Goal: Information Seeking & Learning: Learn about a topic

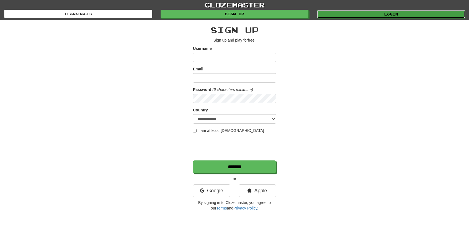
click at [382, 14] on link "Login" at bounding box center [391, 14] width 148 height 8
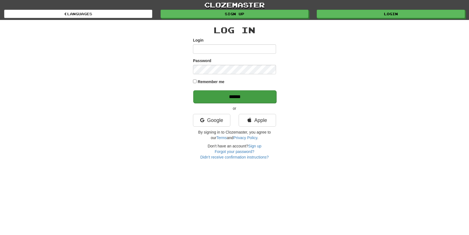
type input "*****"
click at [230, 96] on input "******" at bounding box center [234, 96] width 83 height 13
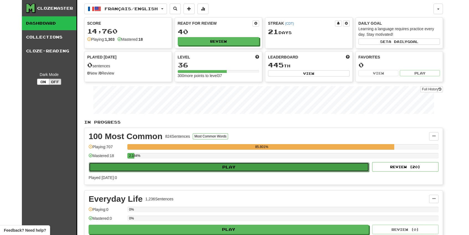
click at [211, 166] on button "Play" at bounding box center [229, 166] width 280 height 9
select select "**"
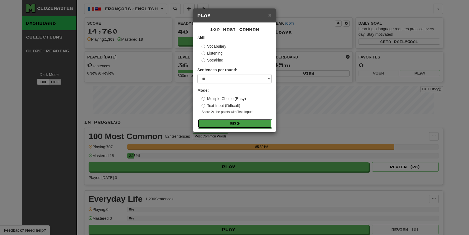
click at [228, 123] on button "Go" at bounding box center [235, 123] width 74 height 9
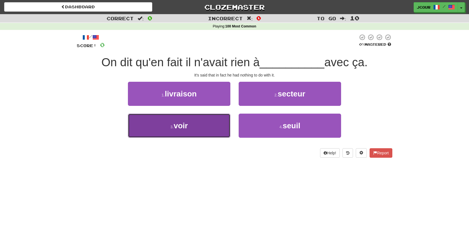
click at [212, 131] on button "3 . voir" at bounding box center [179, 126] width 102 height 24
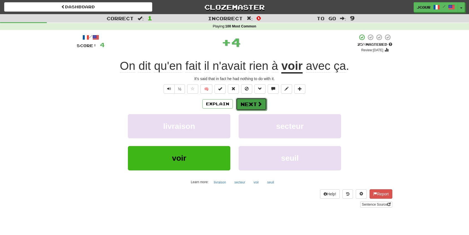
click at [248, 106] on button "Next" at bounding box center [251, 104] width 31 height 13
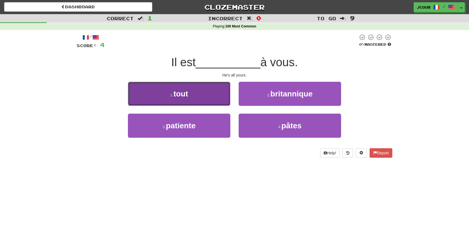
click at [223, 99] on button "1 . tout" at bounding box center [179, 94] width 102 height 24
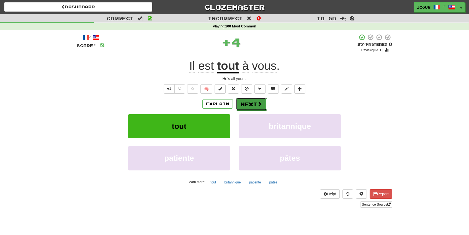
click at [253, 101] on button "Next" at bounding box center [251, 104] width 31 height 13
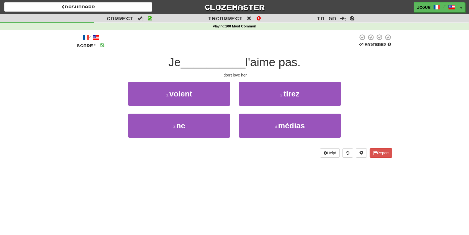
click at [208, 138] on div "3 . ne" at bounding box center [179, 130] width 111 height 32
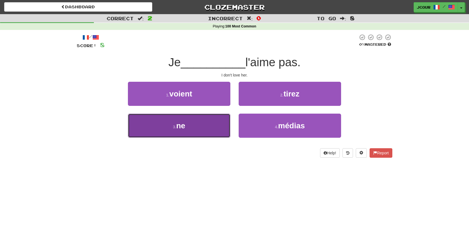
click at [194, 136] on button "3 . ne" at bounding box center [179, 126] width 102 height 24
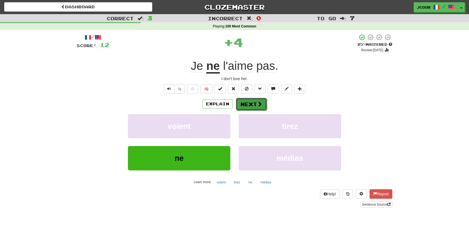
click at [248, 104] on button "Next" at bounding box center [251, 104] width 31 height 13
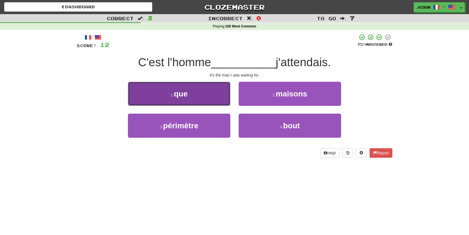
click at [220, 98] on button "1 . que" at bounding box center [179, 94] width 102 height 24
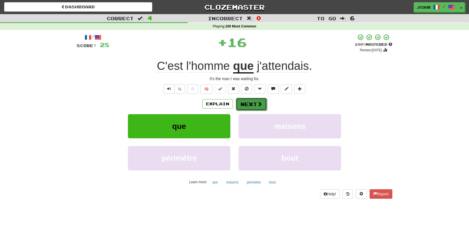
click at [258, 101] on span at bounding box center [259, 103] width 5 height 5
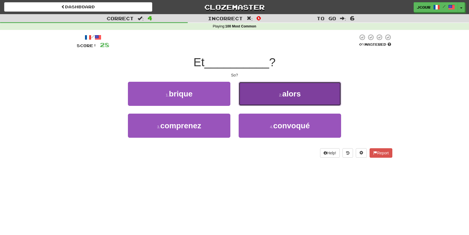
click at [267, 100] on button "2 . alors" at bounding box center [290, 94] width 102 height 24
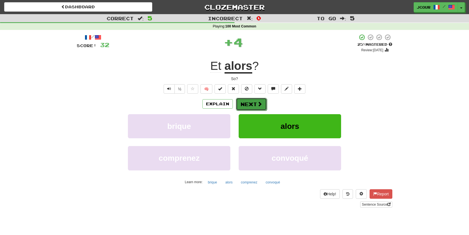
click at [248, 102] on button "Next" at bounding box center [251, 104] width 31 height 13
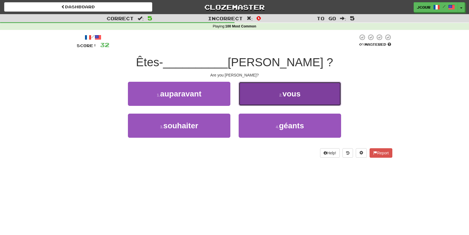
click at [256, 102] on button "2 . vous" at bounding box center [290, 94] width 102 height 24
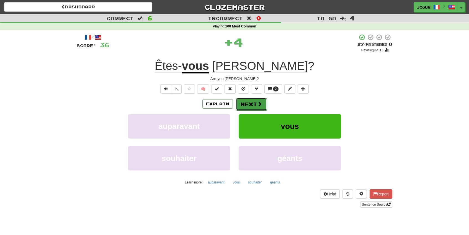
click at [245, 101] on button "Next" at bounding box center [251, 104] width 31 height 13
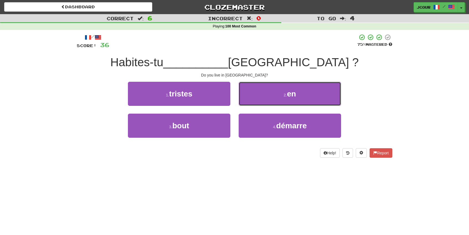
click at [245, 101] on button "2 . en" at bounding box center [290, 94] width 102 height 24
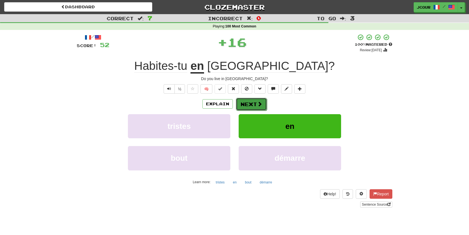
click at [247, 104] on button "Next" at bounding box center [251, 104] width 31 height 13
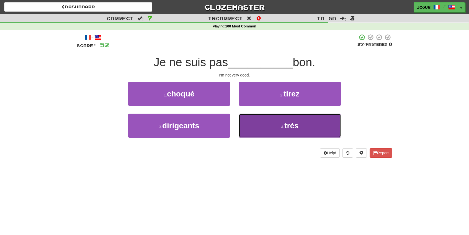
click at [258, 124] on button "4 . très" at bounding box center [290, 126] width 102 height 24
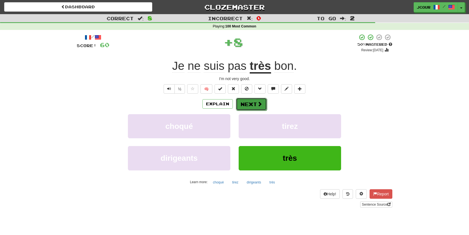
click at [255, 98] on button "Next" at bounding box center [251, 104] width 31 height 13
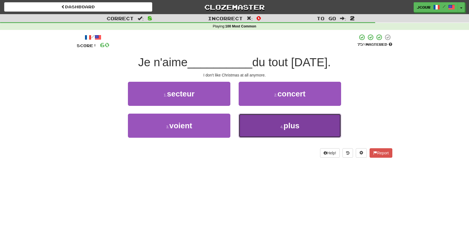
click at [258, 127] on button "4 . plus" at bounding box center [290, 126] width 102 height 24
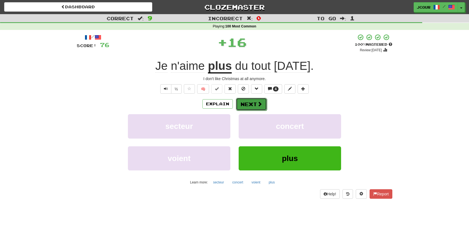
click at [254, 102] on button "Next" at bounding box center [251, 104] width 31 height 13
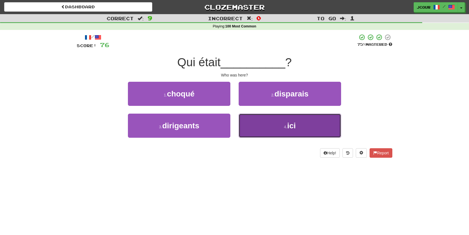
click at [262, 124] on button "4 . ici" at bounding box center [290, 126] width 102 height 24
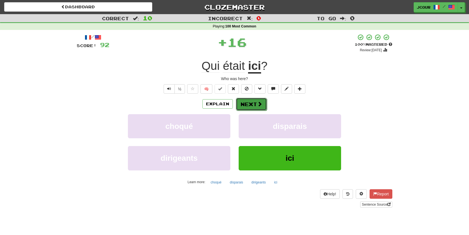
click at [256, 106] on button "Next" at bounding box center [251, 104] width 31 height 13
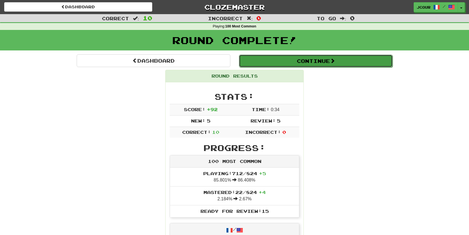
click at [308, 60] on button "Continue" at bounding box center [316, 61] width 154 height 13
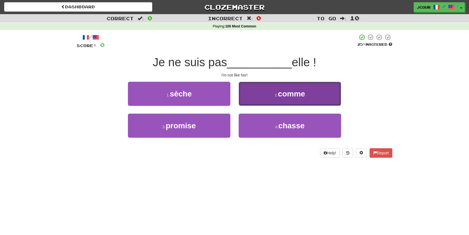
click at [270, 101] on button "2 . comme" at bounding box center [290, 94] width 102 height 24
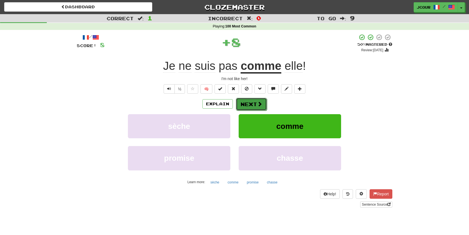
click at [259, 106] on span at bounding box center [259, 103] width 5 height 5
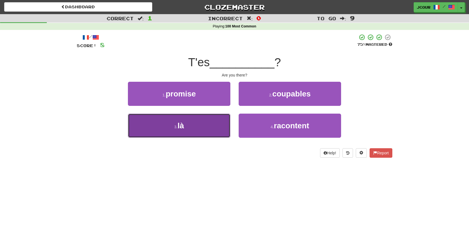
click at [221, 122] on button "3 . là" at bounding box center [179, 126] width 102 height 24
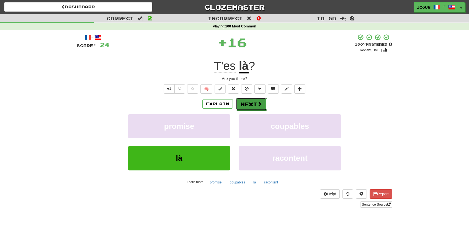
click at [245, 103] on button "Next" at bounding box center [251, 104] width 31 height 13
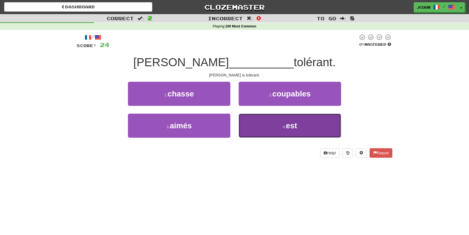
click at [268, 132] on button "4 . est" at bounding box center [290, 126] width 102 height 24
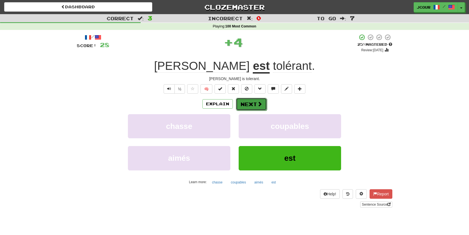
click at [260, 107] on button "Next" at bounding box center [251, 104] width 31 height 13
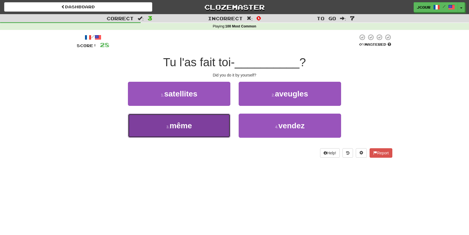
click at [216, 127] on button "3 . même" at bounding box center [179, 126] width 102 height 24
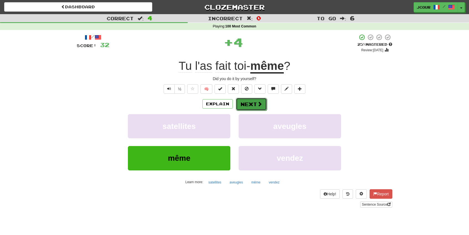
click at [255, 104] on button "Next" at bounding box center [251, 104] width 31 height 13
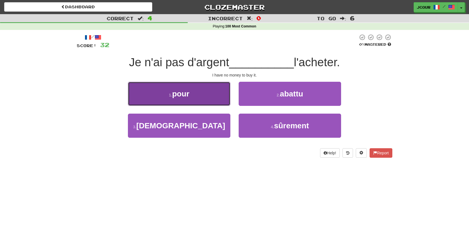
click at [220, 99] on button "1 . pour" at bounding box center [179, 94] width 102 height 24
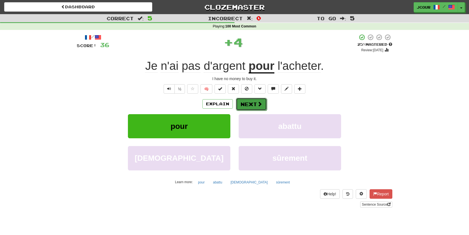
click at [257, 99] on button "Next" at bounding box center [251, 104] width 31 height 13
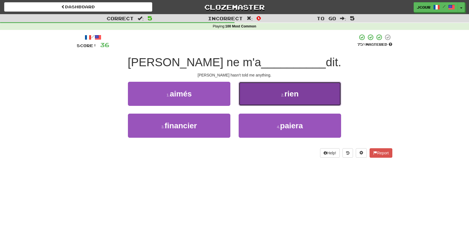
click at [254, 96] on button "2 . rien" at bounding box center [290, 94] width 102 height 24
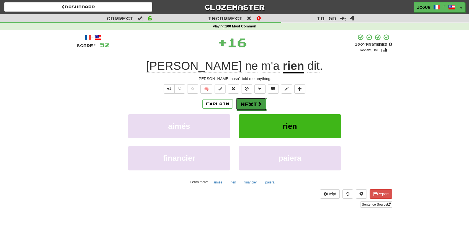
click at [252, 101] on button "Next" at bounding box center [251, 104] width 31 height 13
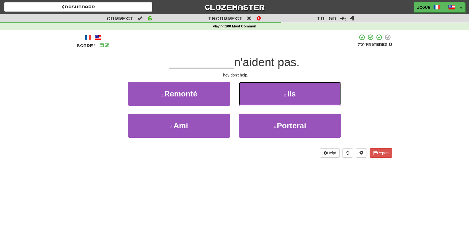
click at [252, 101] on button "2 . Ils" at bounding box center [290, 94] width 102 height 24
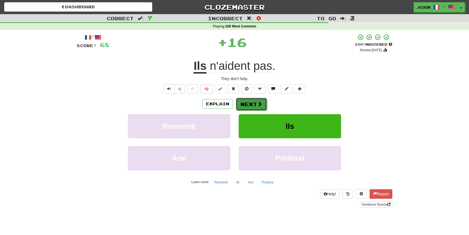
click at [252, 103] on button "Next" at bounding box center [251, 104] width 31 height 13
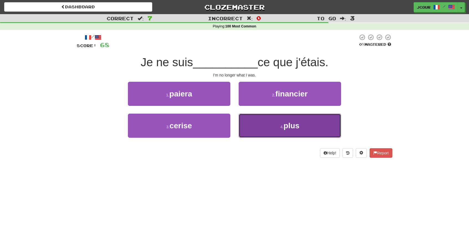
click at [259, 129] on button "4 . plus" at bounding box center [290, 126] width 102 height 24
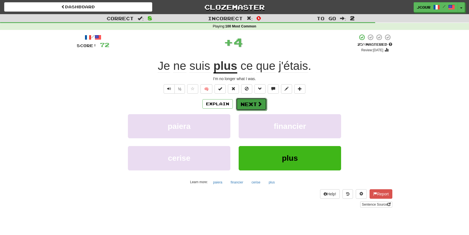
click at [258, 100] on button "Next" at bounding box center [251, 104] width 31 height 13
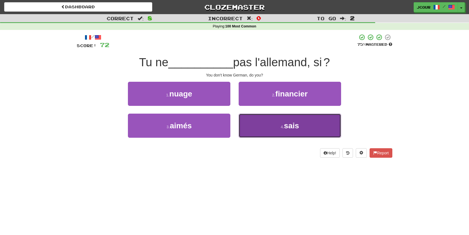
click at [269, 133] on button "4 . sais" at bounding box center [290, 126] width 102 height 24
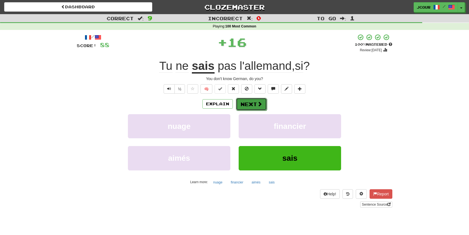
click at [252, 109] on button "Next" at bounding box center [251, 104] width 31 height 13
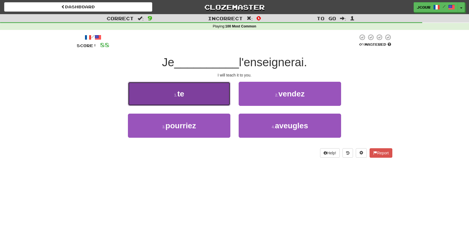
click at [223, 105] on button "1 . te" at bounding box center [179, 94] width 102 height 24
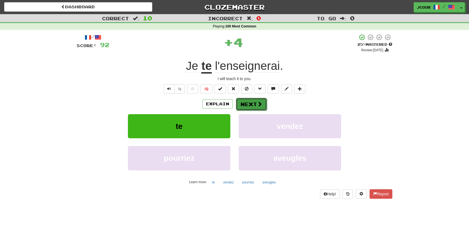
click at [247, 102] on button "Next" at bounding box center [251, 104] width 31 height 13
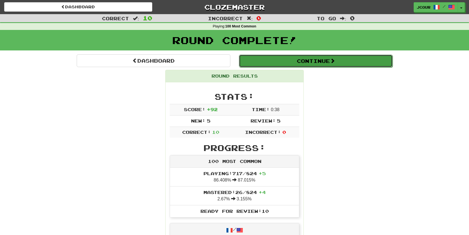
click at [307, 63] on button "Continue" at bounding box center [316, 61] width 154 height 13
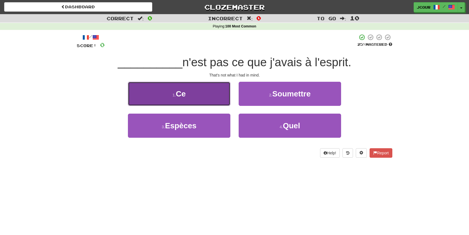
click at [208, 103] on button "1 . Ce" at bounding box center [179, 94] width 102 height 24
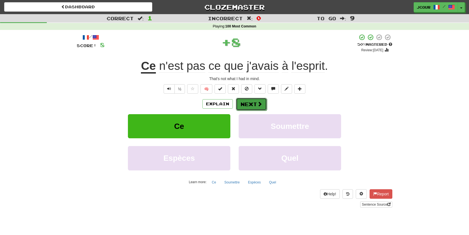
click at [246, 104] on button "Next" at bounding box center [251, 104] width 31 height 13
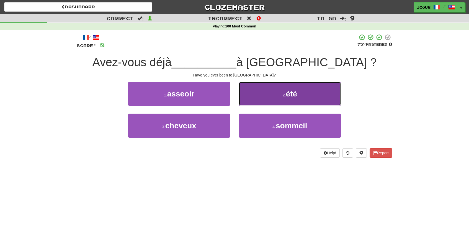
click at [258, 101] on button "2 . été" at bounding box center [290, 94] width 102 height 24
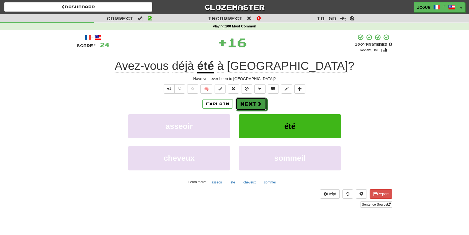
click at [258, 101] on span at bounding box center [259, 103] width 5 height 5
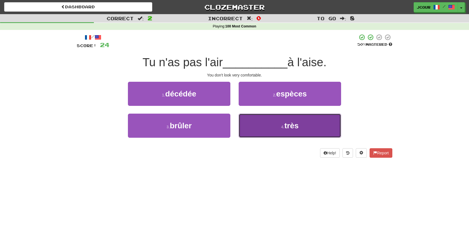
click at [263, 128] on button "4 . très" at bounding box center [290, 126] width 102 height 24
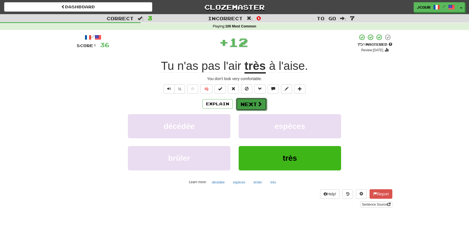
click at [251, 104] on button "Next" at bounding box center [251, 104] width 31 height 13
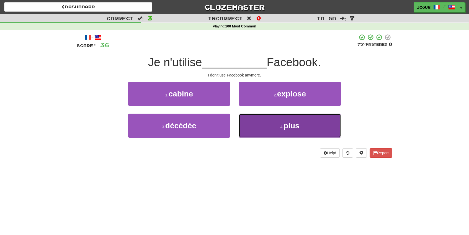
click at [252, 126] on button "4 . plus" at bounding box center [290, 126] width 102 height 24
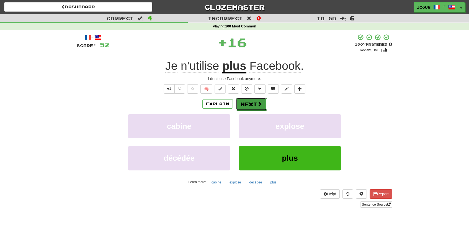
click at [246, 105] on button "Next" at bounding box center [251, 104] width 31 height 13
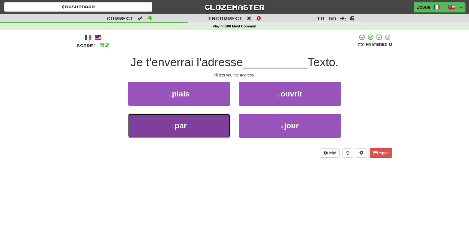
click at [209, 126] on button "3 . par" at bounding box center [179, 126] width 102 height 24
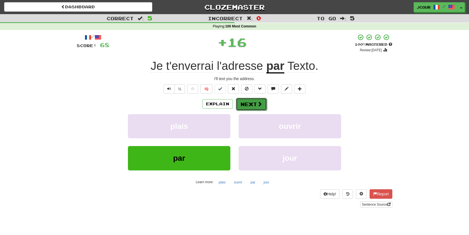
click at [253, 106] on button "Next" at bounding box center [251, 104] width 31 height 13
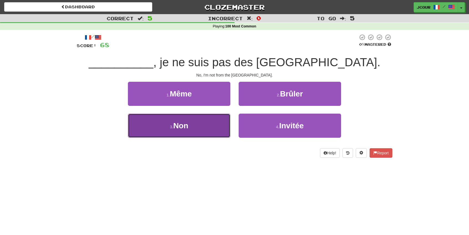
click at [210, 125] on button "3 . Non" at bounding box center [179, 126] width 102 height 24
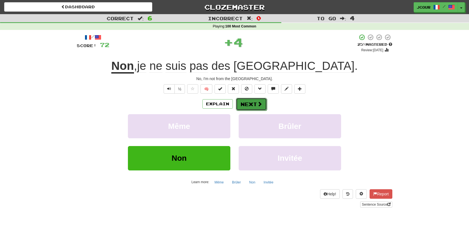
click at [244, 106] on button "Next" at bounding box center [251, 104] width 31 height 13
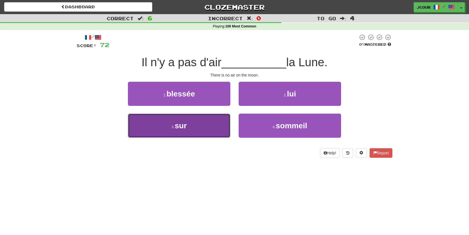
click at [199, 130] on button "3 . sur" at bounding box center [179, 126] width 102 height 24
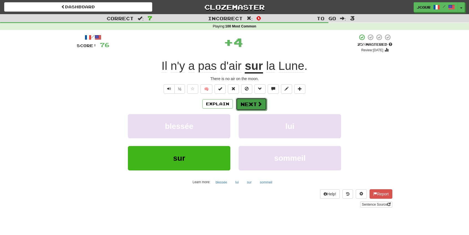
click at [248, 103] on button "Next" at bounding box center [251, 104] width 31 height 13
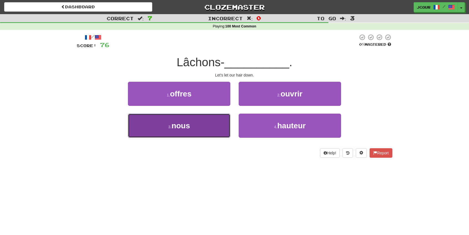
click at [218, 126] on button "3 . nous" at bounding box center [179, 126] width 102 height 24
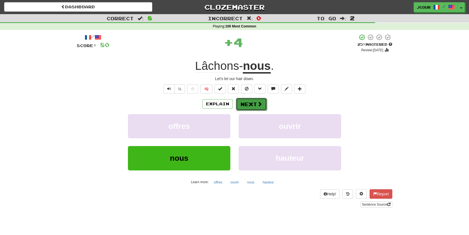
click at [252, 104] on button "Next" at bounding box center [251, 104] width 31 height 13
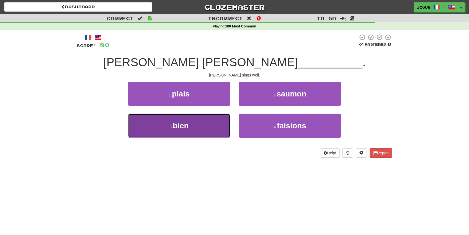
click at [214, 123] on button "3 . bien" at bounding box center [179, 126] width 102 height 24
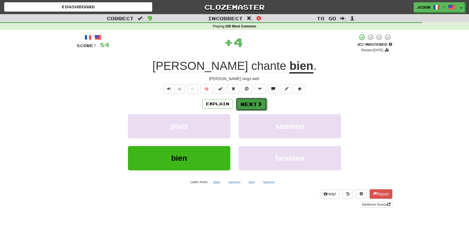
click at [251, 100] on button "Next" at bounding box center [251, 104] width 31 height 13
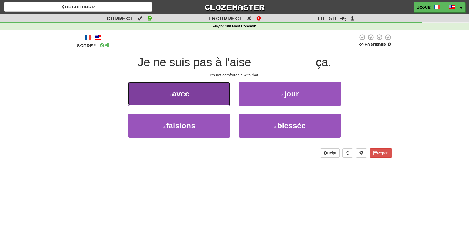
click at [223, 97] on button "1 . avec" at bounding box center [179, 94] width 102 height 24
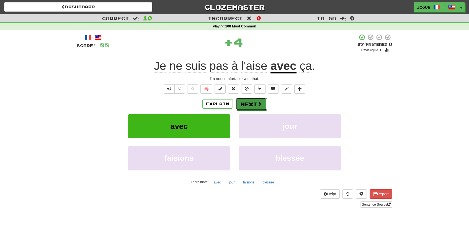
click at [259, 104] on span at bounding box center [259, 103] width 5 height 5
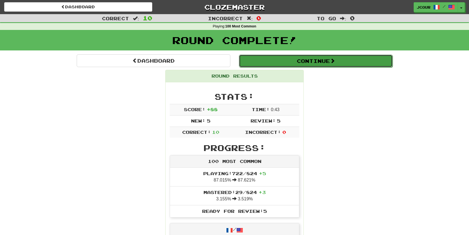
click at [306, 65] on button "Continue" at bounding box center [316, 61] width 154 height 13
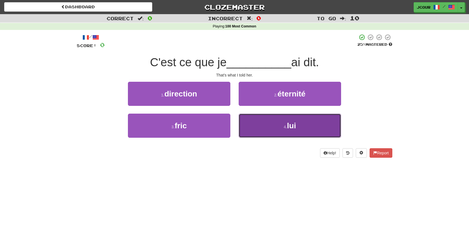
click at [258, 134] on button "4 . lui" at bounding box center [290, 126] width 102 height 24
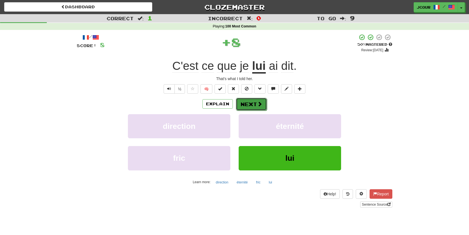
click at [253, 109] on button "Next" at bounding box center [251, 104] width 31 height 13
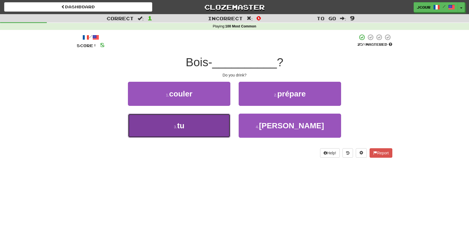
click at [215, 126] on button "3 . tu" at bounding box center [179, 126] width 102 height 24
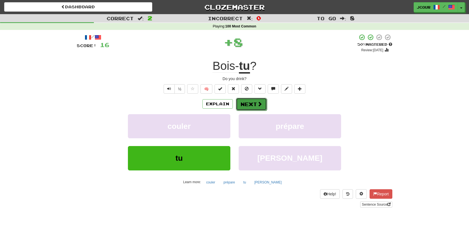
click at [254, 101] on button "Next" at bounding box center [251, 104] width 31 height 13
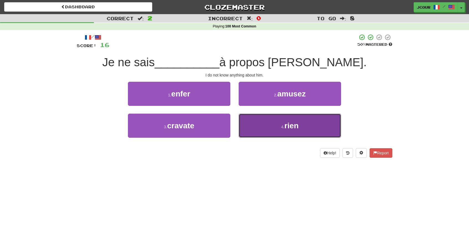
click at [268, 128] on button "4 . rien" at bounding box center [290, 126] width 102 height 24
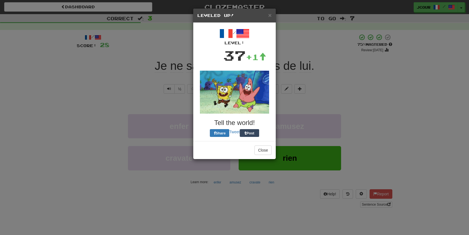
click at [262, 101] on img at bounding box center [234, 92] width 69 height 43
click at [263, 154] on button "Close" at bounding box center [262, 151] width 17 height 9
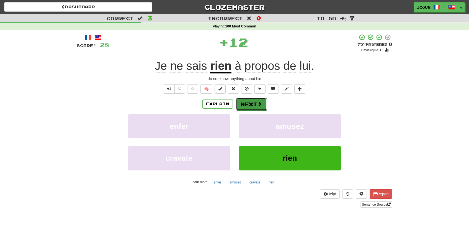
click at [257, 107] on button "Next" at bounding box center [251, 104] width 31 height 13
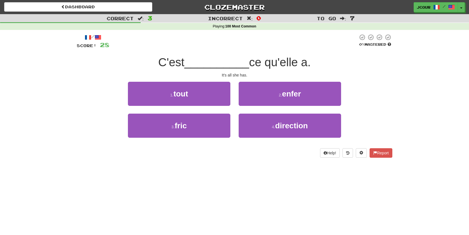
click at [216, 106] on div "1 . tout" at bounding box center [179, 98] width 111 height 32
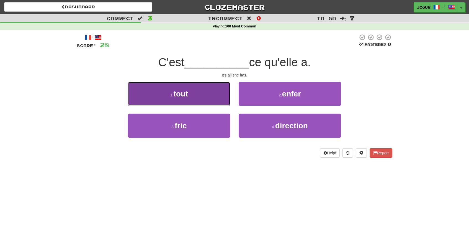
click at [216, 95] on button "1 . tout" at bounding box center [179, 94] width 102 height 24
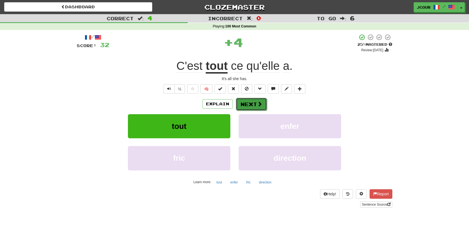
click at [253, 101] on button "Next" at bounding box center [251, 104] width 31 height 13
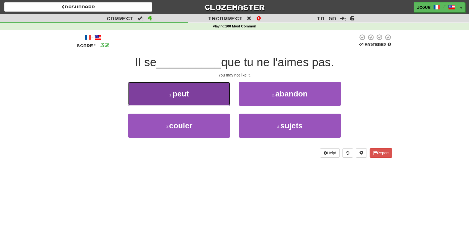
click at [212, 103] on button "1 . peut" at bounding box center [179, 94] width 102 height 24
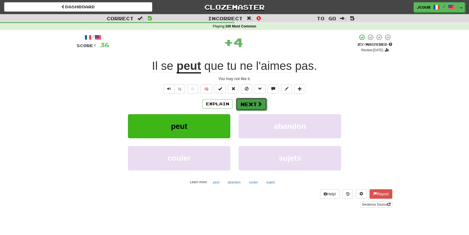
click at [252, 106] on button "Next" at bounding box center [251, 104] width 31 height 13
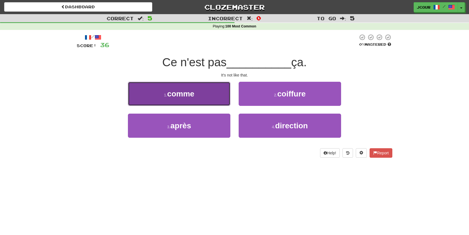
click at [222, 102] on button "1 . comme" at bounding box center [179, 94] width 102 height 24
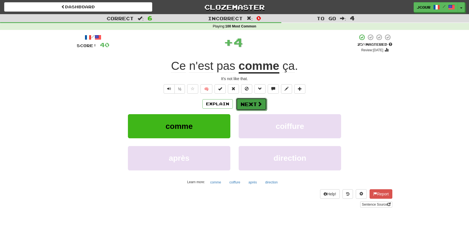
click at [256, 103] on button "Next" at bounding box center [251, 104] width 31 height 13
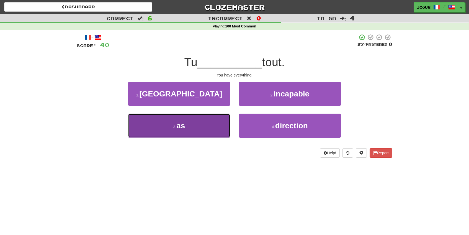
click at [230, 127] on button "3 . as" at bounding box center [179, 126] width 102 height 24
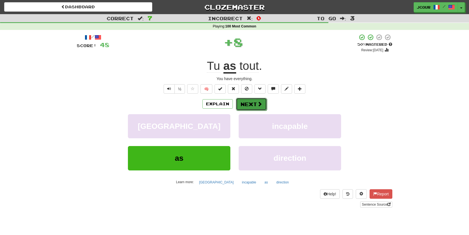
click at [254, 105] on button "Next" at bounding box center [251, 104] width 31 height 13
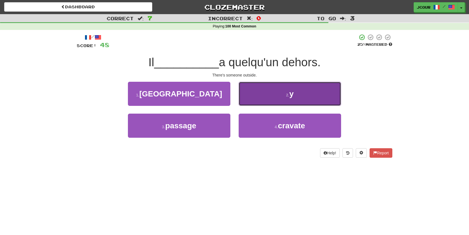
click at [272, 92] on button "2 . y" at bounding box center [290, 94] width 102 height 24
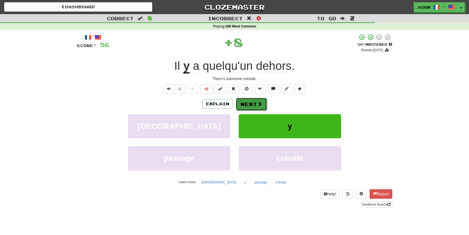
click at [248, 103] on button "Next" at bounding box center [251, 104] width 31 height 13
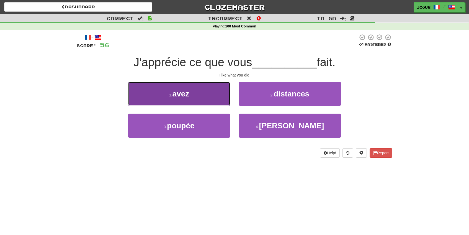
click at [209, 98] on button "1 . avez" at bounding box center [179, 94] width 102 height 24
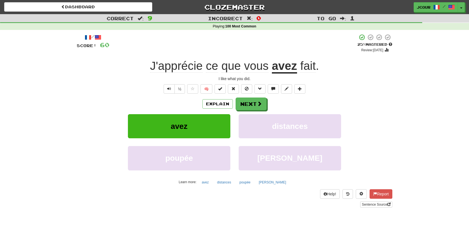
click at [288, 71] on u "avez" at bounding box center [284, 66] width 25 height 14
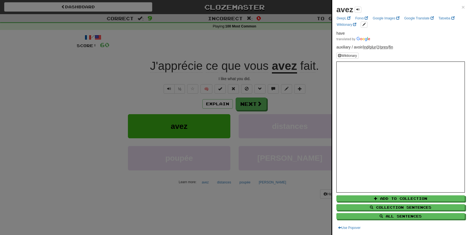
click at [308, 70] on div at bounding box center [234, 117] width 469 height 235
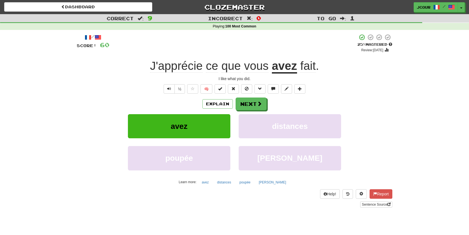
click at [308, 70] on span "fait" at bounding box center [308, 65] width 16 height 13
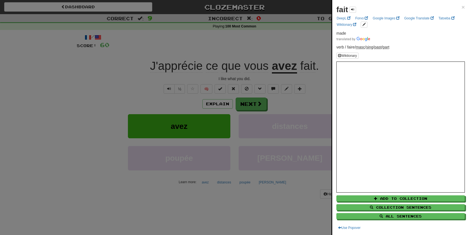
click at [313, 83] on div at bounding box center [234, 117] width 469 height 235
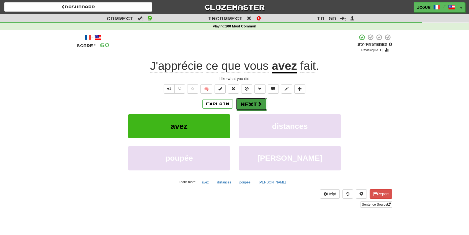
click at [254, 100] on button "Next" at bounding box center [251, 104] width 31 height 13
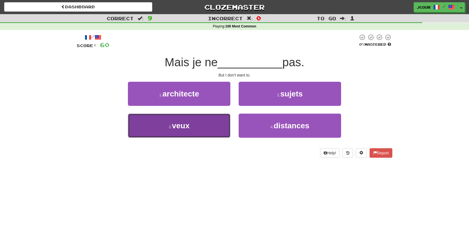
click at [221, 121] on button "3 . veux" at bounding box center [179, 126] width 102 height 24
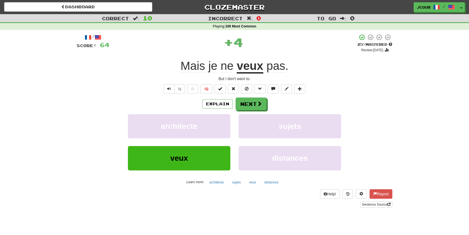
click at [256, 96] on div "/ Score: 64 + 4 25 % Mastered Review: 2025-09-17 Mais je ne veux pas . But I do…" at bounding box center [235, 121] width 316 height 174
click at [254, 104] on button "Next" at bounding box center [251, 104] width 31 height 13
